Goal: Task Accomplishment & Management: Manage account settings

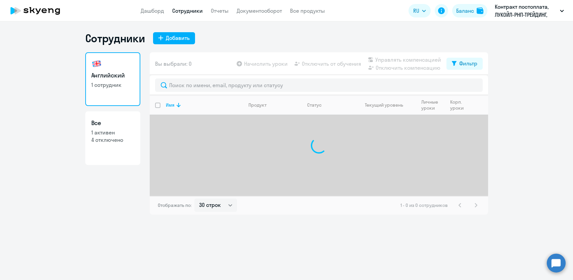
select select "30"
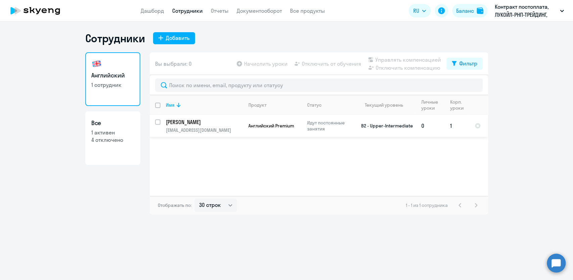
click at [156, 121] on input "select row 37895252" at bounding box center [161, 126] width 13 height 13
checkbox input "true"
click at [336, 63] on span "Отключить от обучения" at bounding box center [331, 64] width 59 height 8
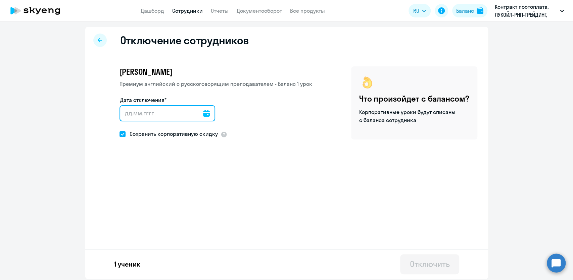
click at [125, 116] on input "Дата отключения*" at bounding box center [168, 113] width 96 height 16
type input "[DATE]"
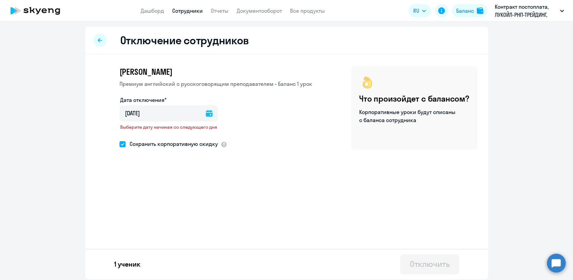
click at [249, 141] on div "Сохранить корпоративную скидку" at bounding box center [216, 145] width 193 height 10
click at [210, 113] on icon at bounding box center [209, 113] width 7 height 7
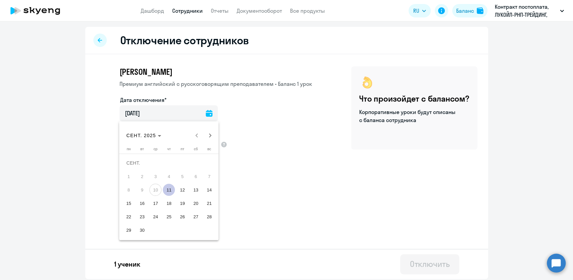
click at [168, 188] on span "11" at bounding box center [169, 190] width 12 height 12
type input "[DATE]"
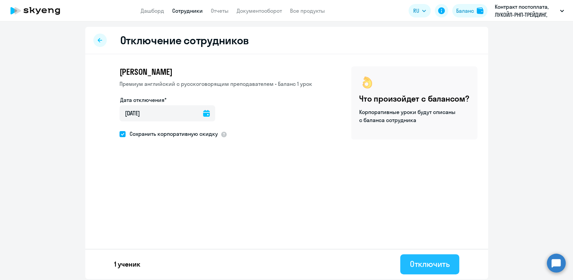
click at [430, 267] on div "Отключить" at bounding box center [430, 264] width 40 height 11
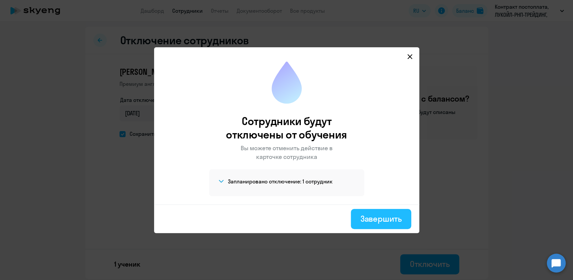
click at [371, 217] on div "Завершить" at bounding box center [380, 219] width 41 height 11
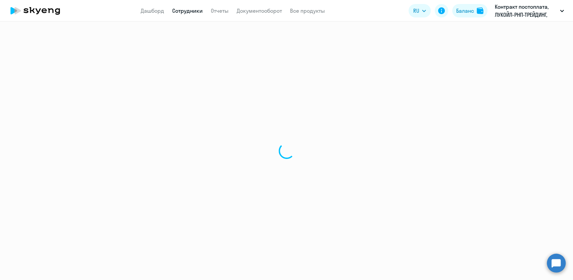
select select "30"
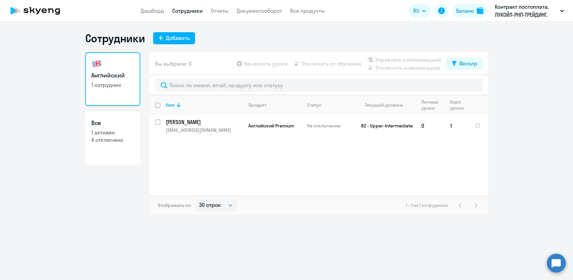
click at [112, 129] on p "1 активен" at bounding box center [112, 132] width 43 height 7
select select "30"
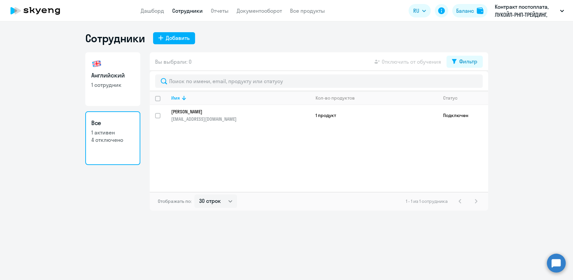
click at [104, 139] on p "4 отключено" at bounding box center [112, 139] width 43 height 7
click at [221, 13] on link "Отчеты" at bounding box center [220, 10] width 18 height 7
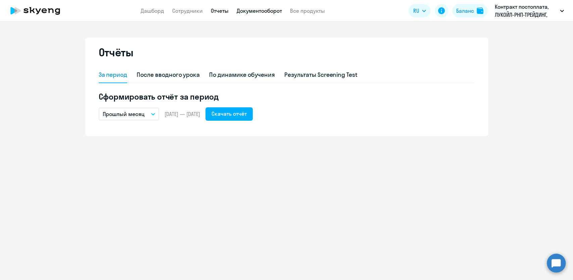
click at [246, 14] on link "Документооборот" at bounding box center [259, 10] width 45 height 7
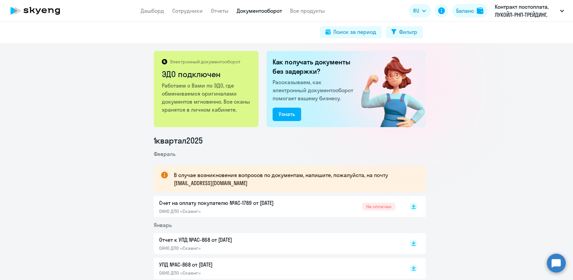
click at [296, 207] on p "Счет на оплату покупателю №AC-1789 от [DATE]" at bounding box center [229, 203] width 141 height 8
click at [471, 88] on div "Электронный документооборот ЭДО подключен Работаем с Вами по ЭДО, где обменивае…" at bounding box center [286, 161] width 573 height 237
